Goal: Navigation & Orientation: Go to known website

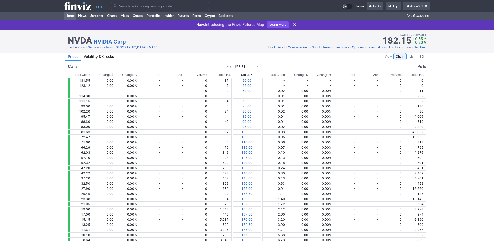
click at [69, 20] on link "Home" at bounding box center [70, 16] width 13 height 8
